Goal: Task Accomplishment & Management: Manage account settings

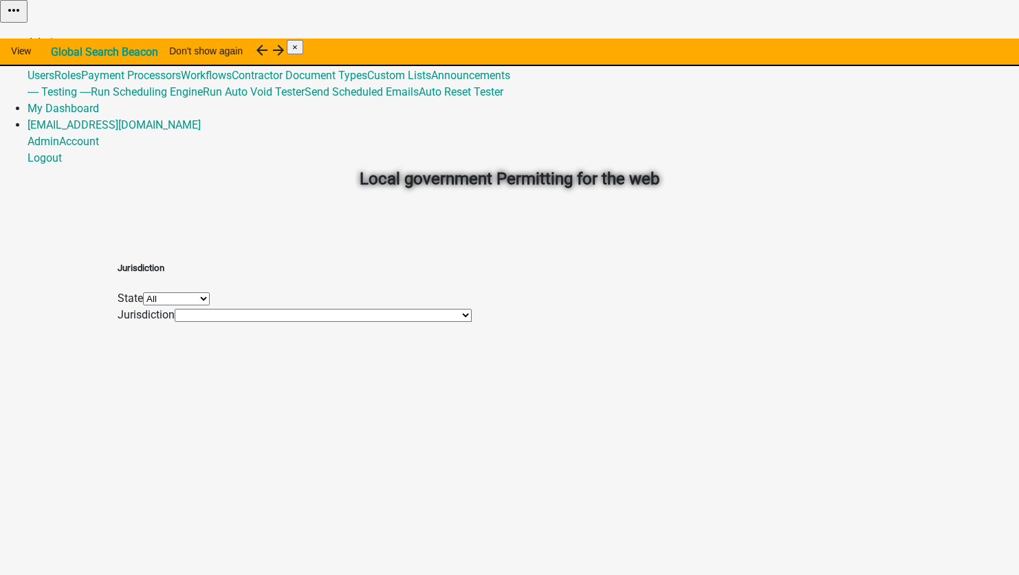
click at [59, 36] on link "Admin" at bounding box center [44, 42] width 32 height 13
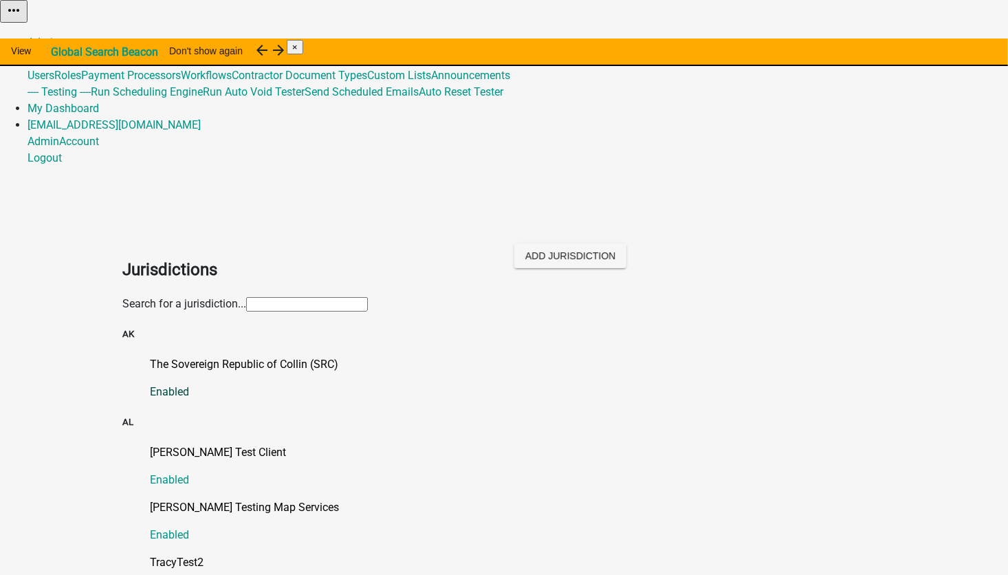
click at [212, 356] on p "The Sovereign Republic of Collin (SRC)" at bounding box center [518, 364] width 736 height 17
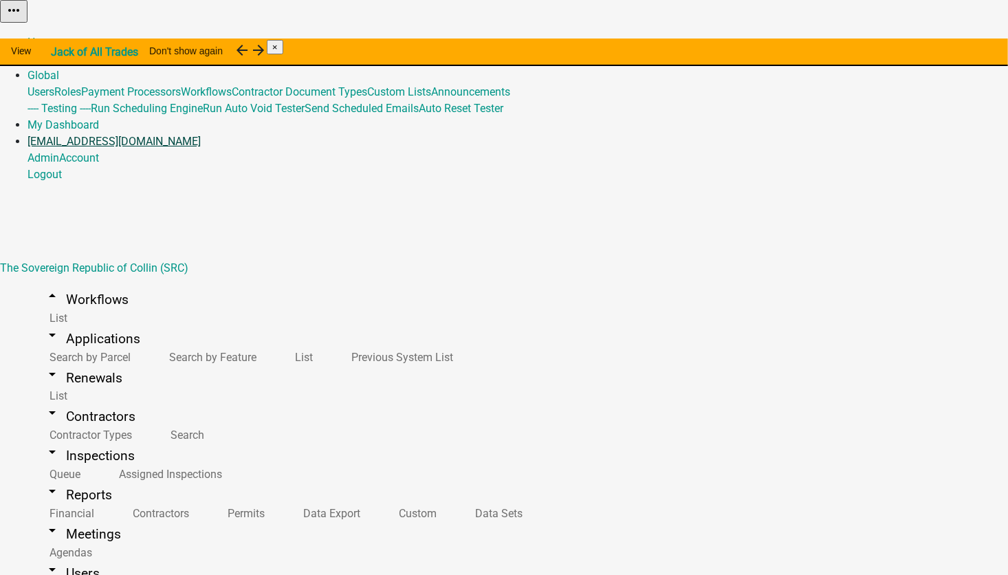
click at [201, 135] on link "[EMAIL_ADDRESS][DOMAIN_NAME]" at bounding box center [114, 141] width 173 height 13
click at [62, 168] on link "Logout" at bounding box center [45, 174] width 34 height 13
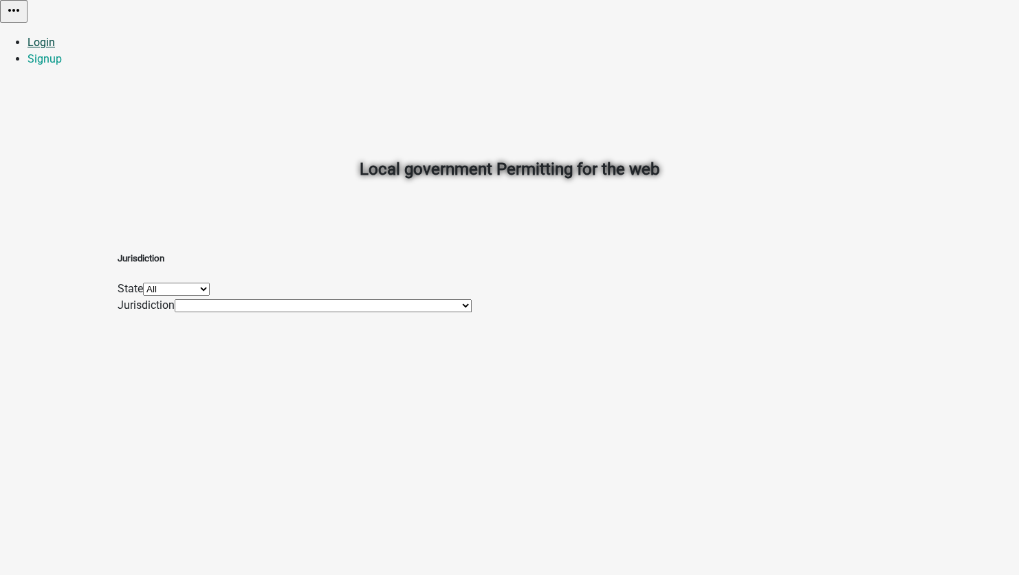
click at [55, 36] on link "Login" at bounding box center [42, 42] width 28 height 13
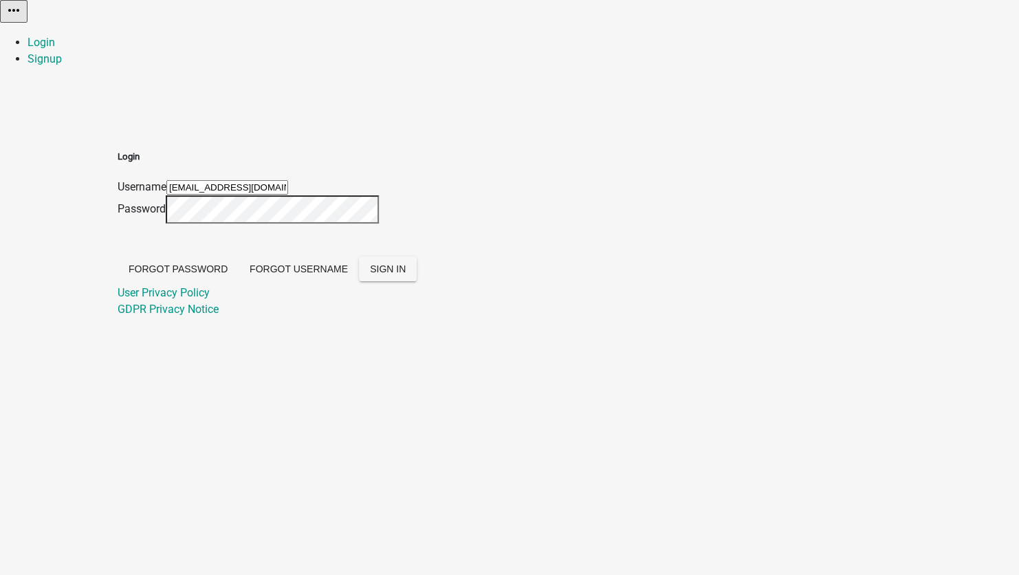
click at [288, 180] on input "[EMAIL_ADDRESS][DOMAIN_NAME]" at bounding box center [227, 187] width 122 height 14
type input "Test123SG_3"
click at [406, 274] on span "SIGN IN" at bounding box center [388, 268] width 36 height 11
